Goal: Information Seeking & Learning: Find specific fact

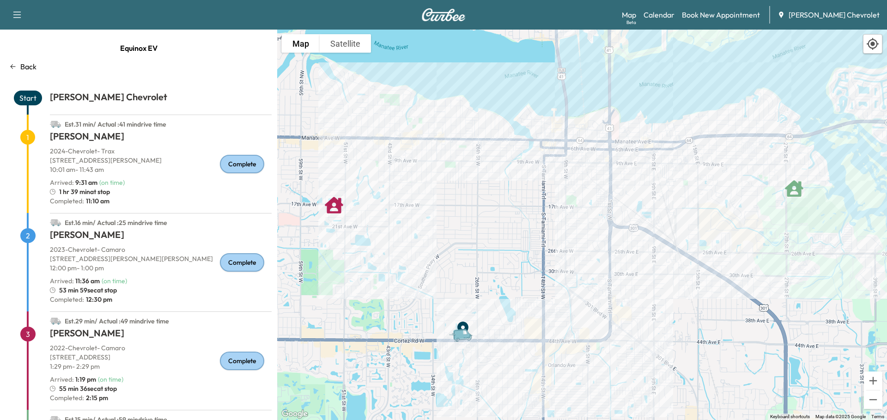
scroll to position [81, 0]
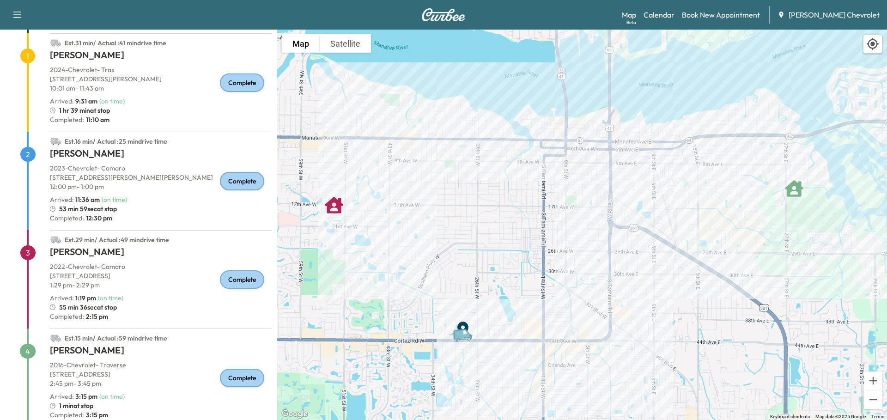
click at [154, 168] on p "2023 - Chevrolet - Camaro" at bounding box center [161, 167] width 222 height 9
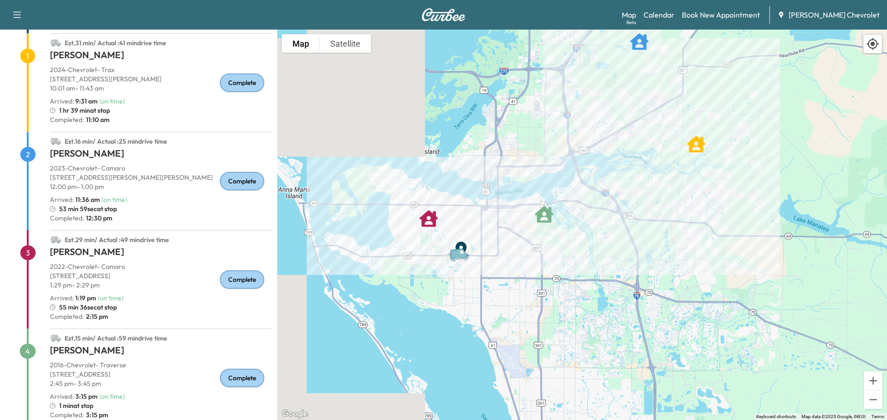
drag, startPoint x: 518, startPoint y: 236, endPoint x: 471, endPoint y: 235, distance: 46.2
click at [471, 235] on div "To activate drag with keyboard, press Alt + Enter. Once in keyboard drag state,…" at bounding box center [582, 225] width 610 height 390
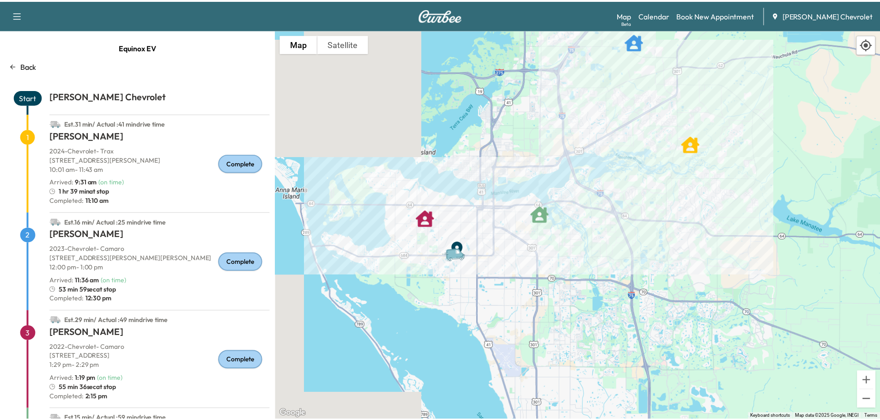
scroll to position [0, 0]
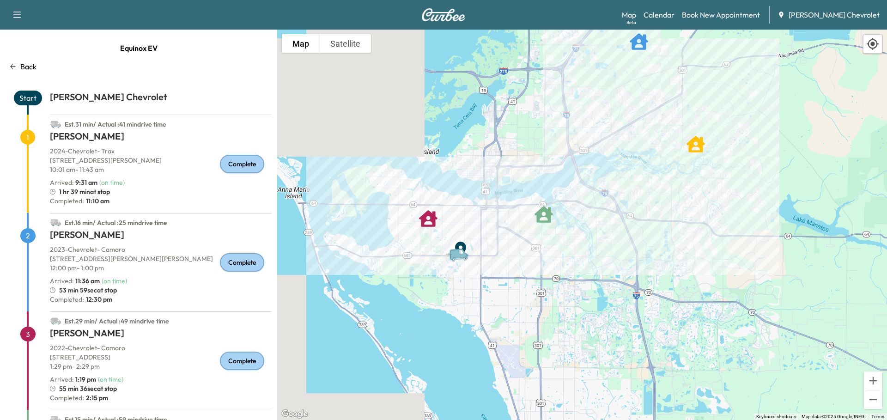
click at [26, 64] on p "Back" at bounding box center [28, 66] width 16 height 11
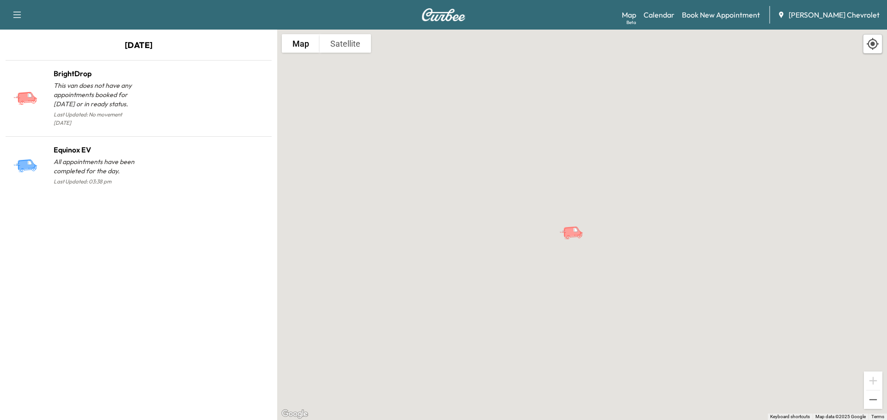
click at [674, 20] on link "Calendar" at bounding box center [658, 14] width 31 height 11
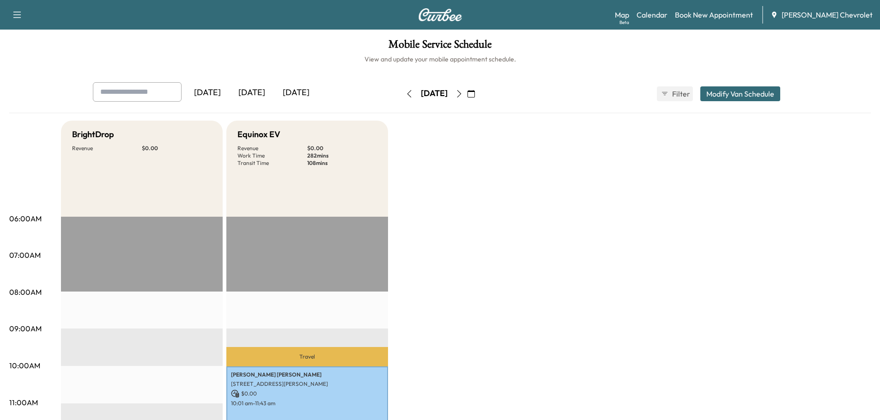
click at [306, 90] on div "[DATE]" at bounding box center [296, 92] width 44 height 21
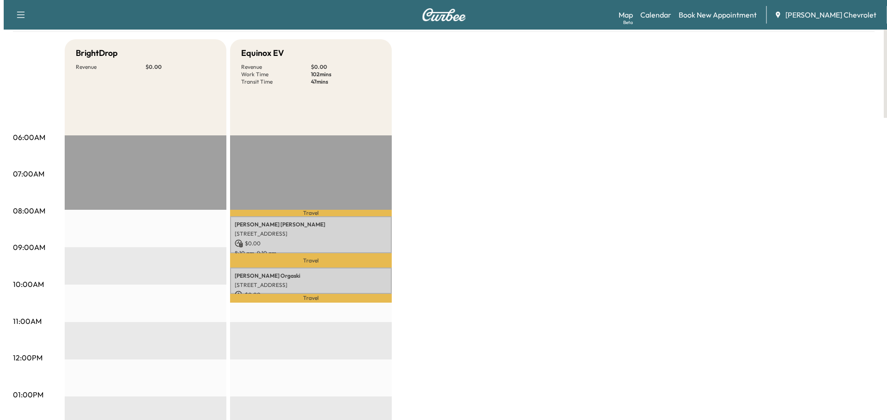
scroll to position [139, 0]
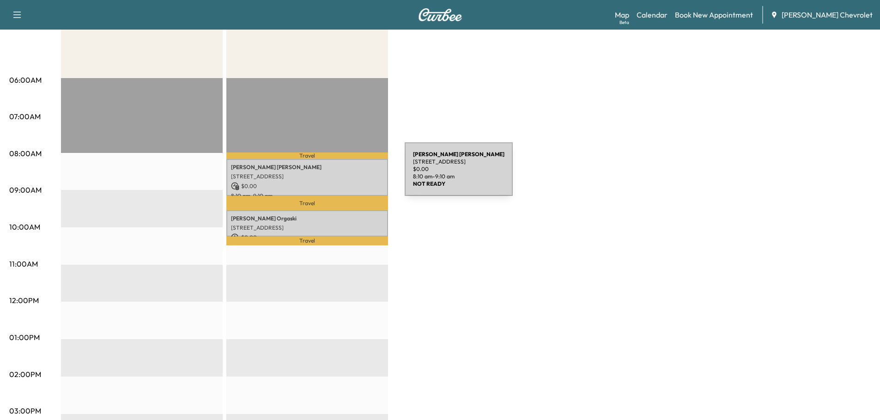
drag, startPoint x: 231, startPoint y: 173, endPoint x: 335, endPoint y: 175, distance: 103.9
click at [335, 175] on p "[STREET_ADDRESS]" at bounding box center [307, 176] width 152 height 7
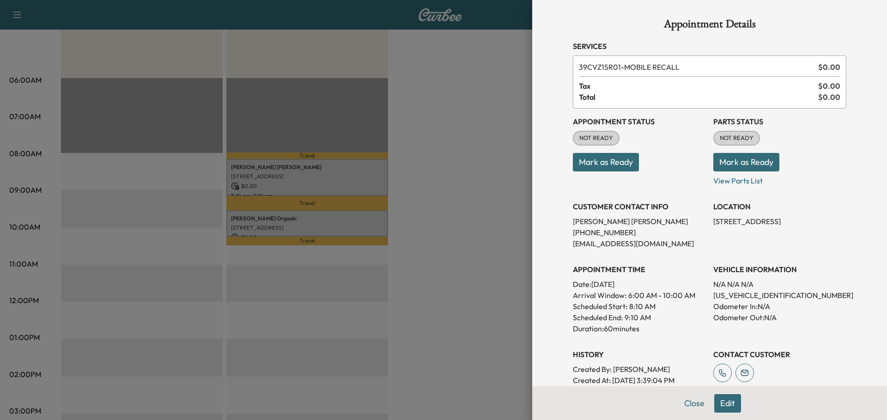
copy p "[STREET_ADDRESS]"
click at [270, 216] on div at bounding box center [443, 210] width 887 height 420
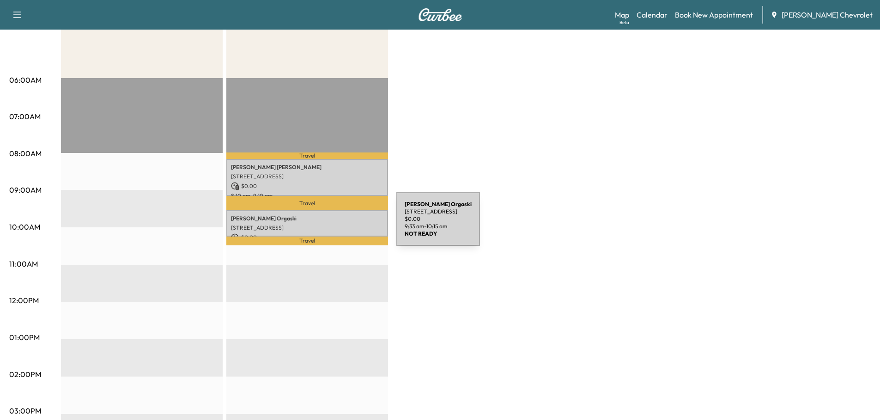
drag, startPoint x: 231, startPoint y: 227, endPoint x: 327, endPoint y: 224, distance: 95.6
click at [327, 224] on p "[STREET_ADDRESS]" at bounding box center [307, 227] width 152 height 7
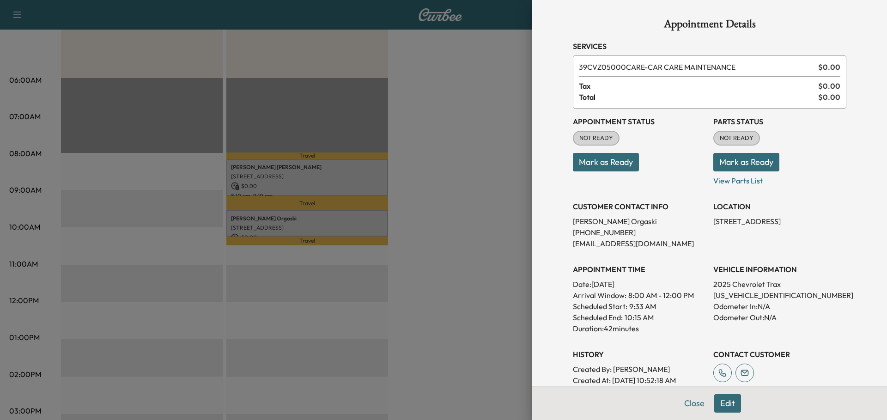
copy p "[STREET_ADDRESS]"
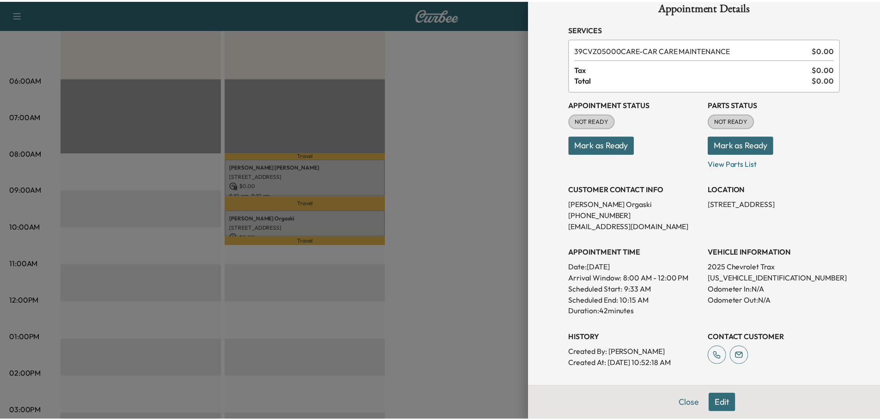
scroll to position [0, 0]
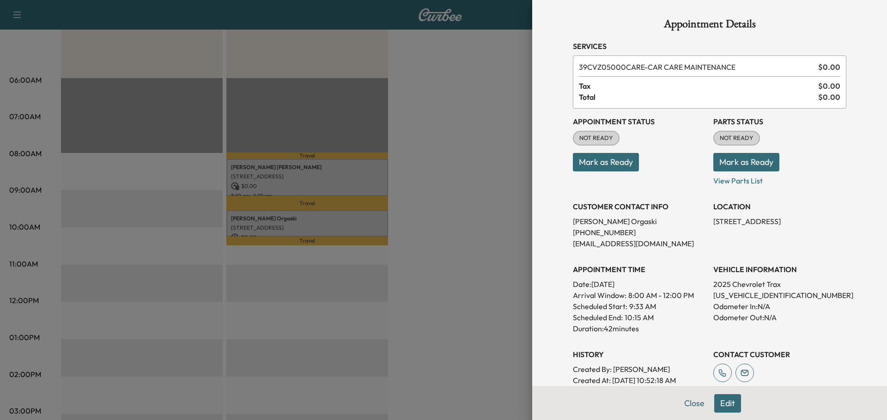
click at [684, 403] on button "Close" at bounding box center [694, 403] width 32 height 18
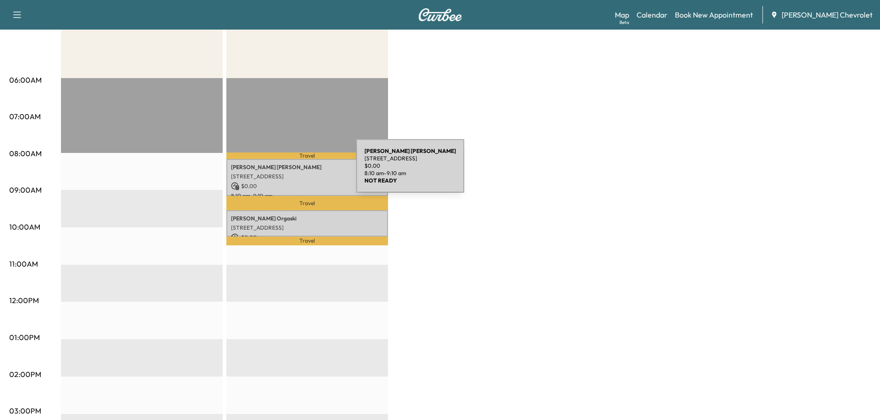
click at [287, 171] on div "[PERSON_NAME] [STREET_ADDRESS][PERSON_NAME] $ 0.00 8:10 am - 9:10 am" at bounding box center [307, 177] width 162 height 37
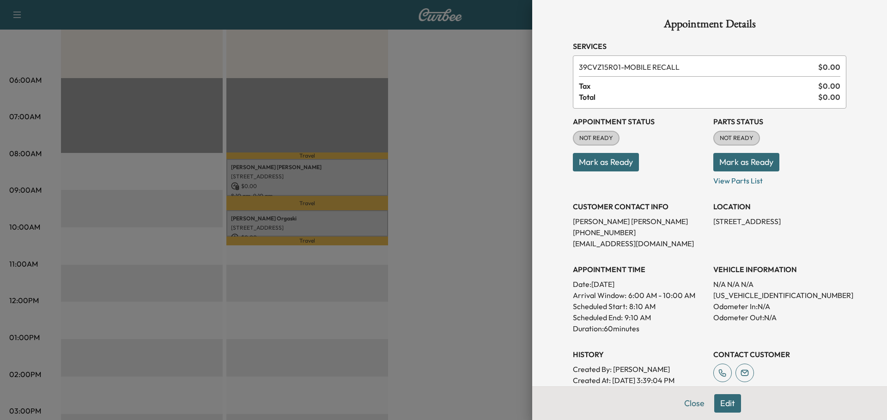
click at [688, 405] on button "Close" at bounding box center [694, 403] width 32 height 18
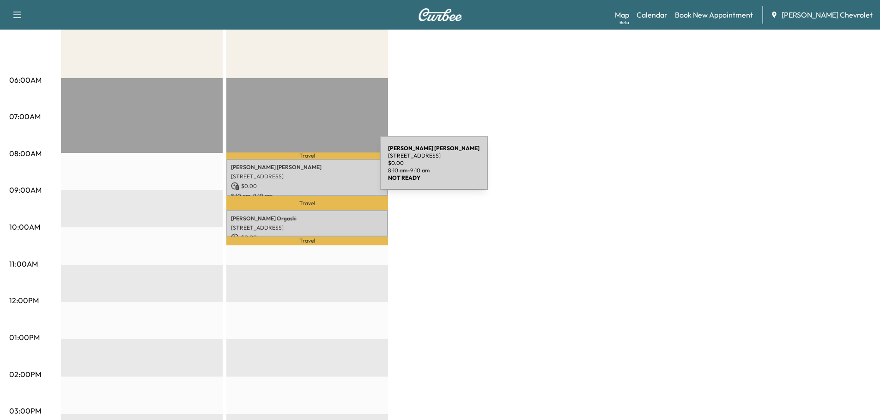
click at [310, 169] on p "[PERSON_NAME]" at bounding box center [307, 166] width 152 height 7
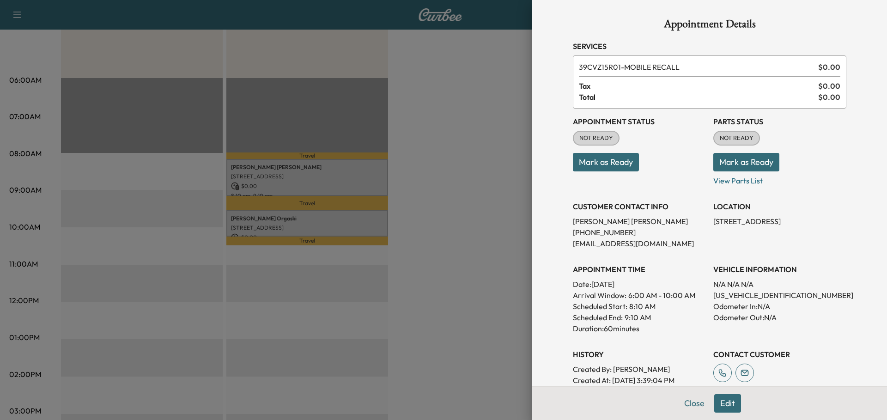
click at [679, 400] on button "Close" at bounding box center [694, 403] width 32 height 18
